Goal: Task Accomplishment & Management: Use online tool/utility

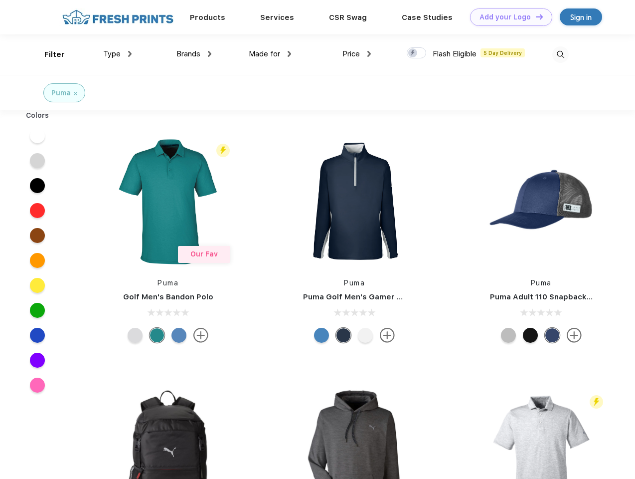
click at [508, 17] on link "Add your Logo Design Tool" at bounding box center [511, 16] width 82 height 17
click at [0, 0] on div "Design Tool" at bounding box center [0, 0] width 0 height 0
click at [535, 16] on link "Add your Logo Design Tool" at bounding box center [511, 16] width 82 height 17
click at [48, 54] on div "Filter" at bounding box center [54, 54] width 20 height 11
click at [118, 54] on span "Type" at bounding box center [111, 53] width 17 height 9
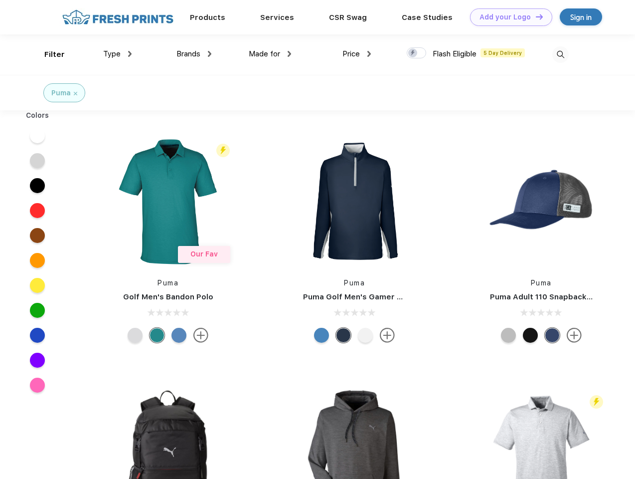
click at [194, 54] on span "Brands" at bounding box center [189, 53] width 24 height 9
click at [270, 54] on span "Made for" at bounding box center [264, 53] width 31 height 9
click at [357, 54] on span "Price" at bounding box center [351, 53] width 17 height 9
click at [417, 53] on div at bounding box center [416, 52] width 19 height 11
click at [413, 53] on input "checkbox" at bounding box center [410, 50] width 6 height 6
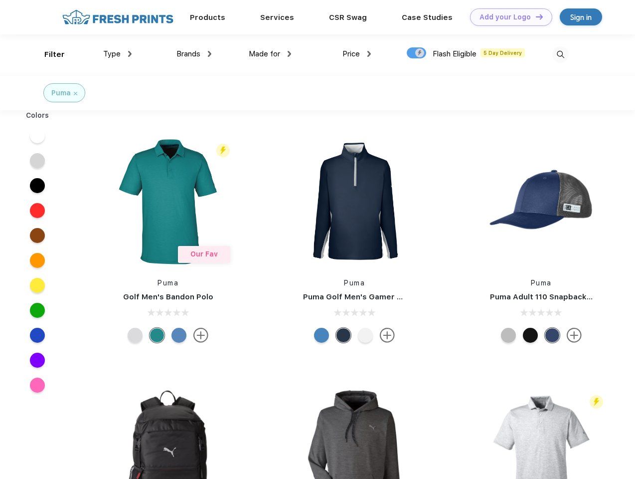
click at [561, 54] on img at bounding box center [561, 54] width 16 height 16
